Goal: Information Seeking & Learning: Learn about a topic

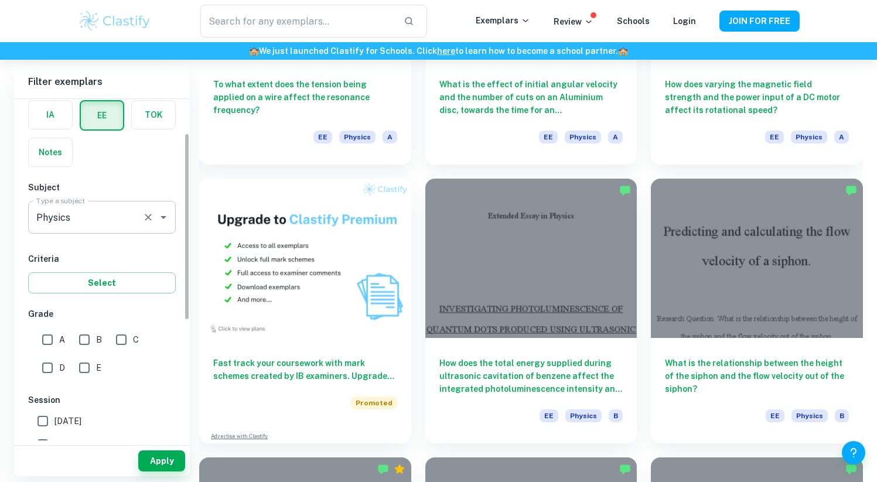
scroll to position [62, 0]
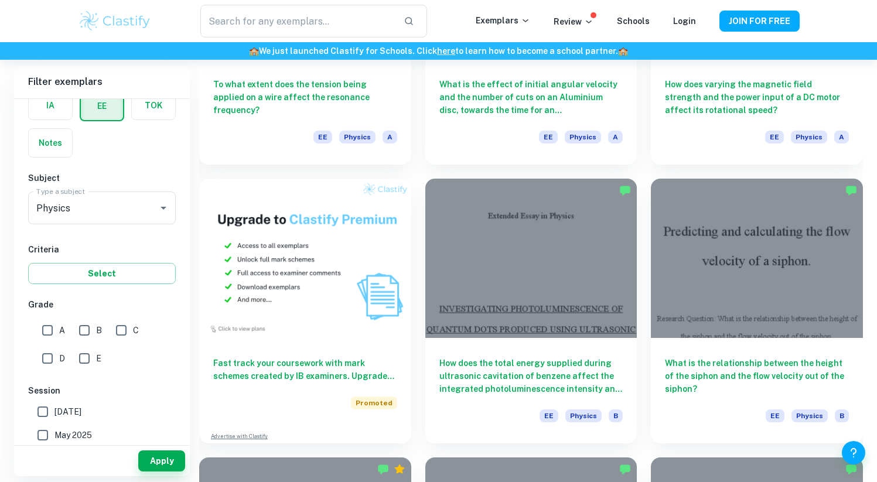
click at [53, 326] on input "A" at bounding box center [47, 330] width 23 height 23
checkbox input "true"
click at [74, 327] on input "B" at bounding box center [84, 330] width 23 height 23
click at [155, 458] on button "Apply" at bounding box center [161, 460] width 47 height 21
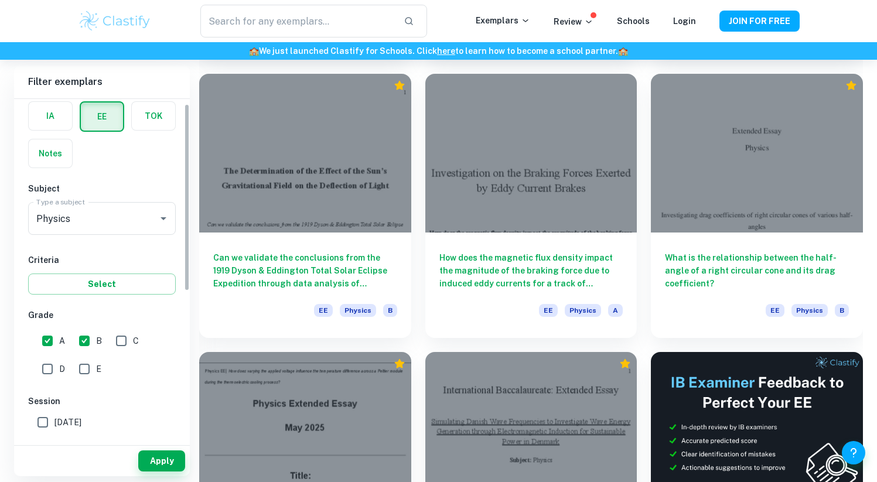
scroll to position [107, 0]
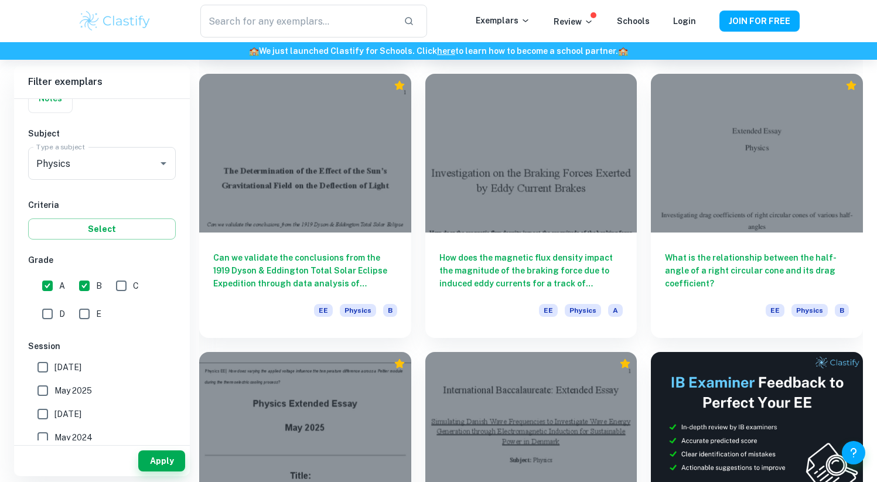
click at [91, 277] on input "B" at bounding box center [84, 285] width 23 height 23
checkbox input "false"
click at [156, 465] on button "Apply" at bounding box center [161, 460] width 47 height 21
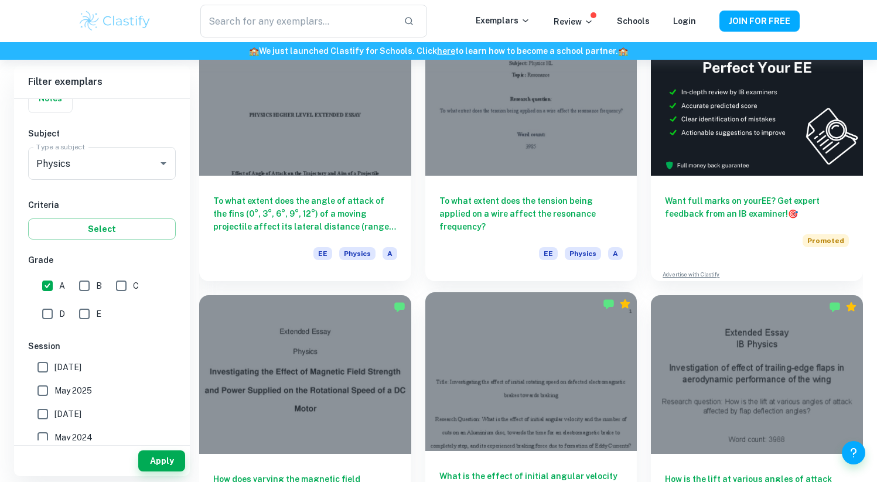
scroll to position [125, 0]
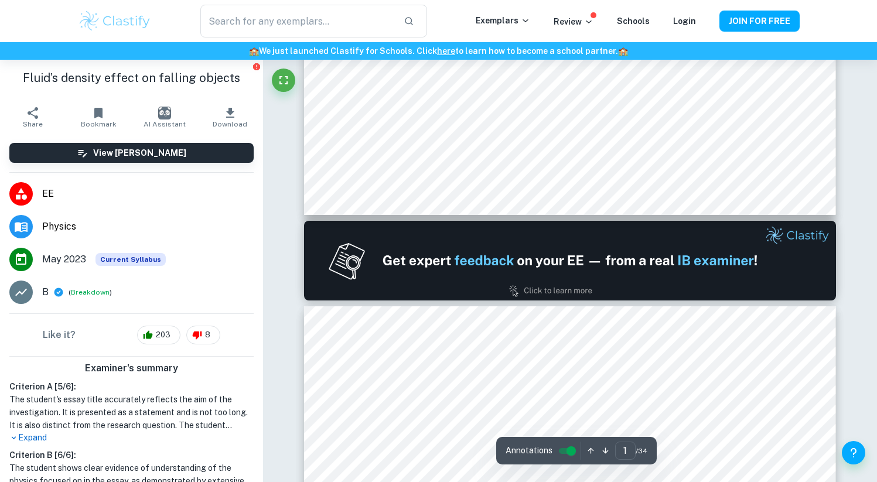
scroll to position [773, 0]
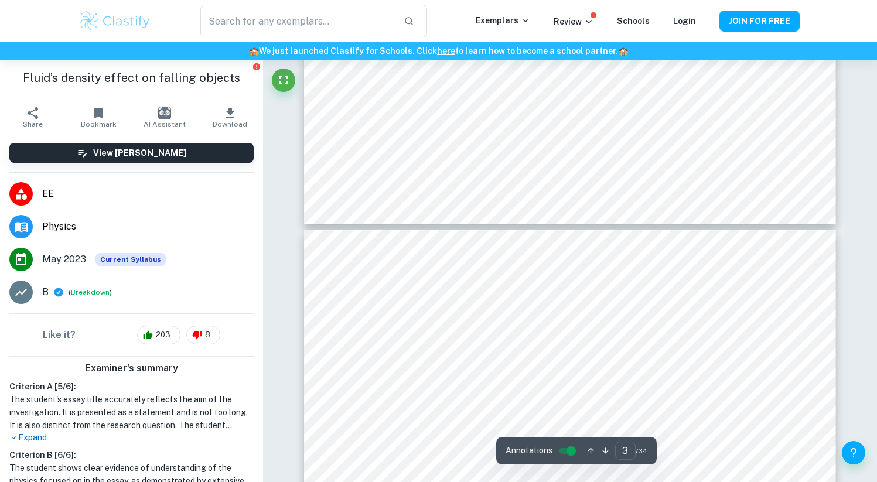
type input "4"
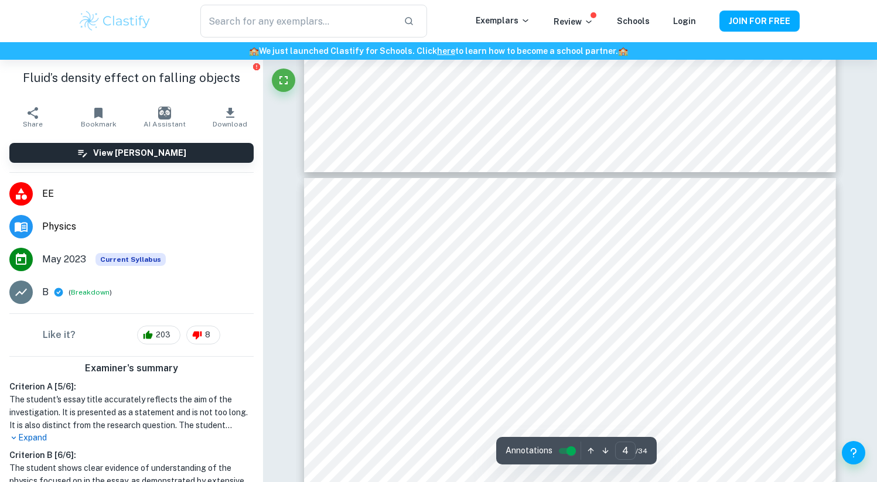
scroll to position [2141, 0]
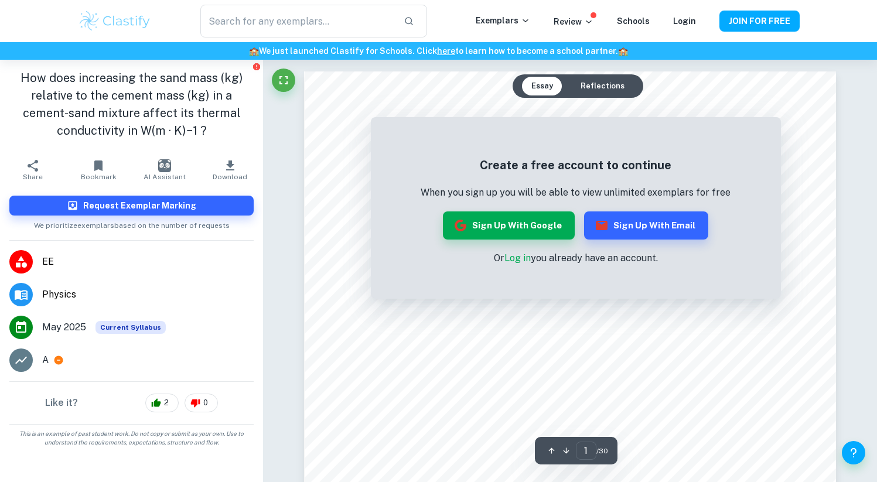
scroll to position [361, 0]
